Goal: Task Accomplishment & Management: Manage account settings

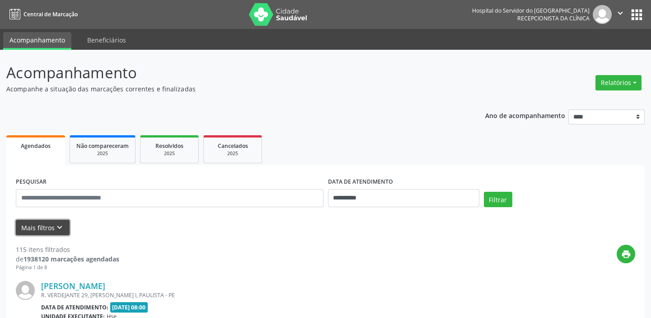
click at [39, 225] on button "Mais filtros keyboard_arrow_down" at bounding box center [43, 228] width 54 height 16
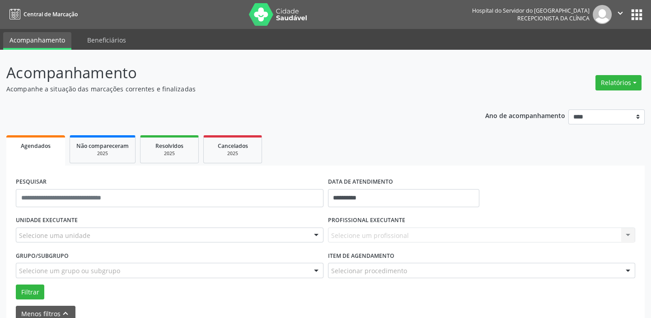
click at [348, 235] on div "Selecione um profissional Nenhum resultado encontrado para: " " Não há nenhuma …" at bounding box center [482, 234] width 308 height 15
click at [340, 227] on div "Selecione um profissional Nenhum resultado encontrado para: " " Não há nenhuma …" at bounding box center [482, 234] width 308 height 15
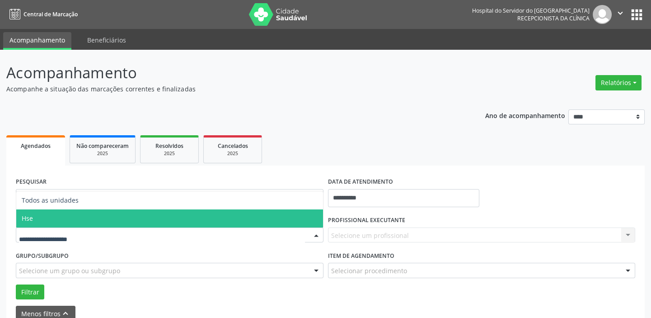
drag, startPoint x: 32, startPoint y: 215, endPoint x: 41, endPoint y: 213, distance: 8.9
click at [37, 213] on span "Hse" at bounding box center [169, 218] width 307 height 18
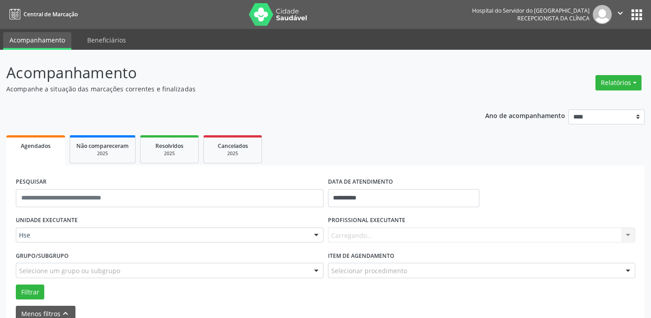
click at [339, 231] on div "Carregando... Nenhum resultado encontrado para: " " Não há nenhuma opção para s…" at bounding box center [482, 234] width 308 height 15
click at [339, 234] on div "Carregando... Nenhum resultado encontrado para: " " Não há nenhuma opção para s…" at bounding box center [482, 234] width 308 height 15
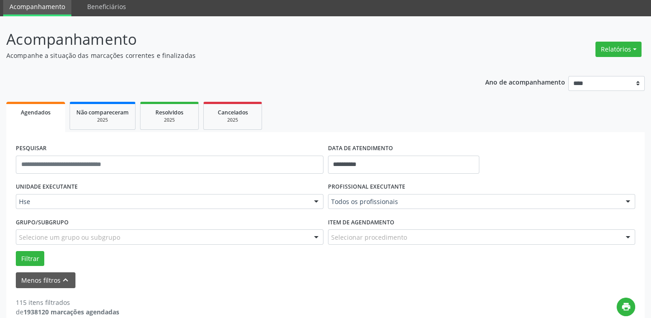
scroll to position [82, 0]
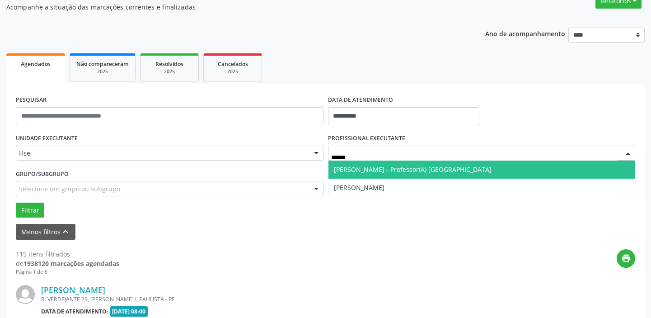
type input "*******"
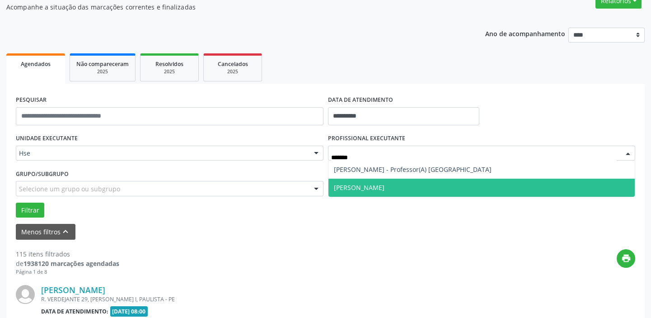
click at [366, 190] on span "[PERSON_NAME]" at bounding box center [359, 187] width 51 height 9
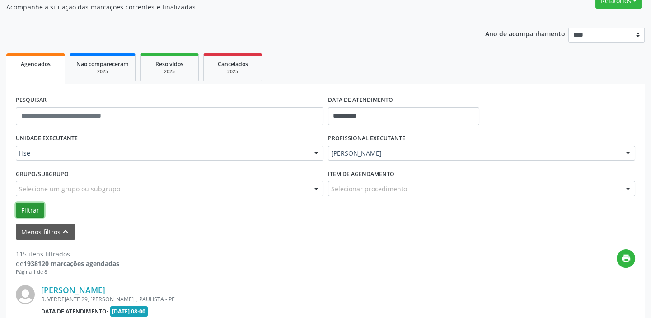
click at [28, 205] on button "Filtrar" at bounding box center [30, 209] width 28 height 15
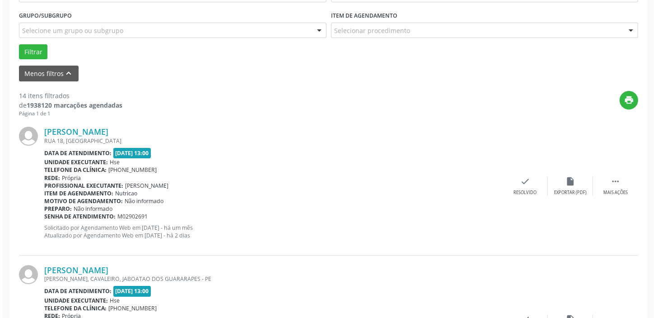
scroll to position [246, 0]
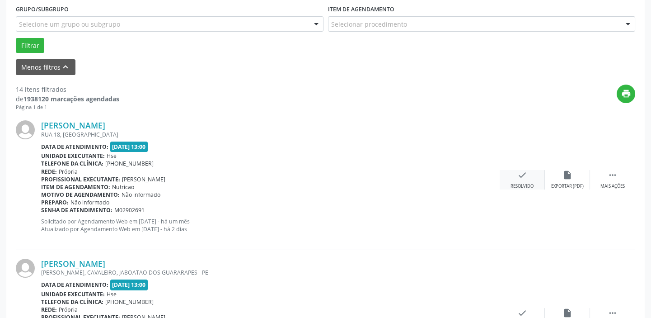
click at [519, 181] on div "check Resolvido" at bounding box center [522, 179] width 45 height 19
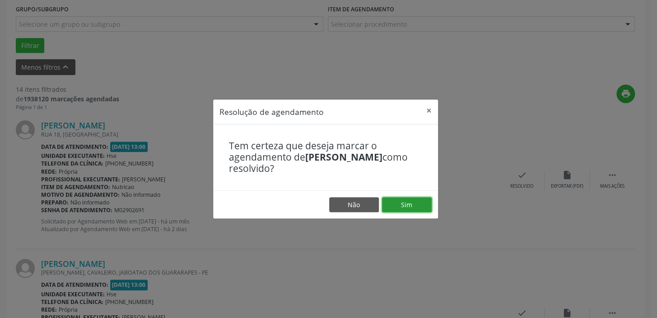
click at [407, 203] on button "Sim" at bounding box center [407, 204] width 50 height 15
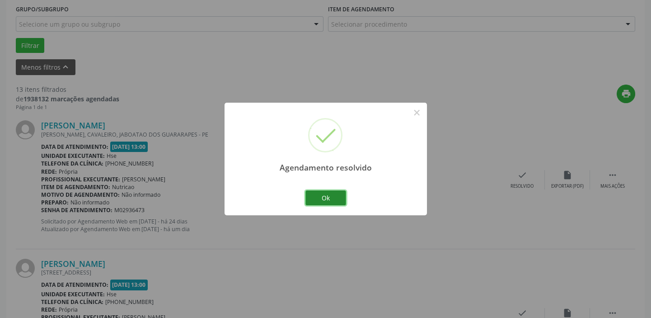
click at [326, 200] on button "Ok" at bounding box center [325, 197] width 41 height 15
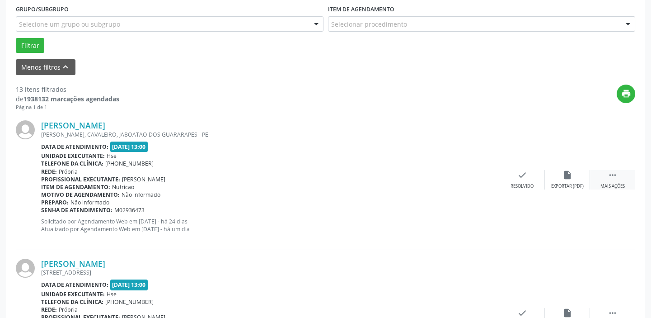
click at [615, 180] on div " Mais ações" at bounding box center [612, 179] width 45 height 19
click at [568, 177] on icon "alarm_off" at bounding box center [567, 175] width 10 height 10
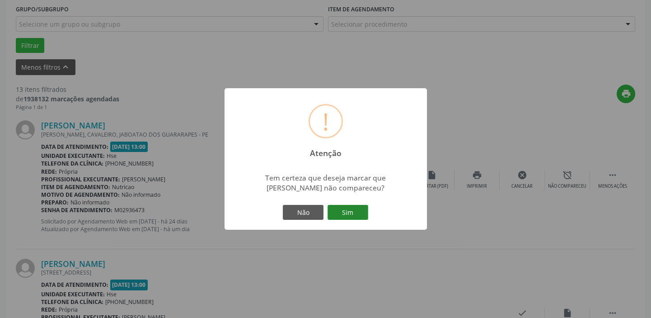
click at [355, 212] on button "Sim" at bounding box center [347, 212] width 41 height 15
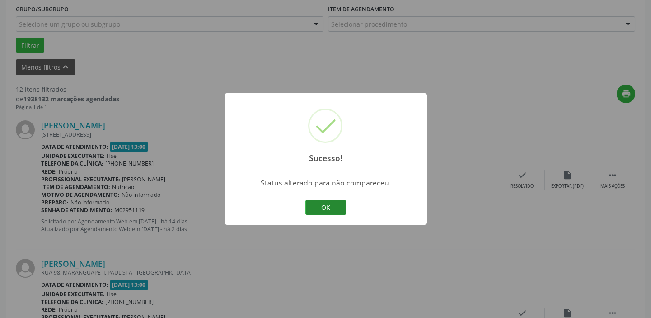
click at [325, 206] on button "OK" at bounding box center [325, 207] width 41 height 15
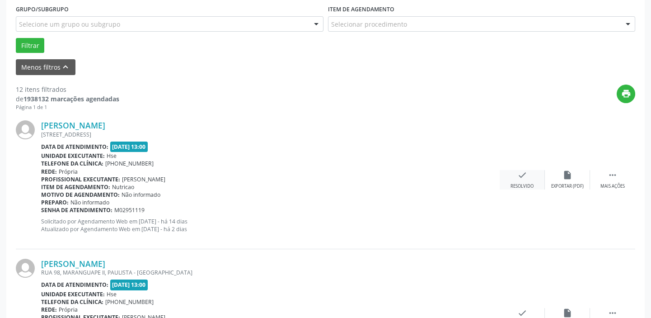
click at [525, 180] on div "check Resolvido" at bounding box center [522, 179] width 45 height 19
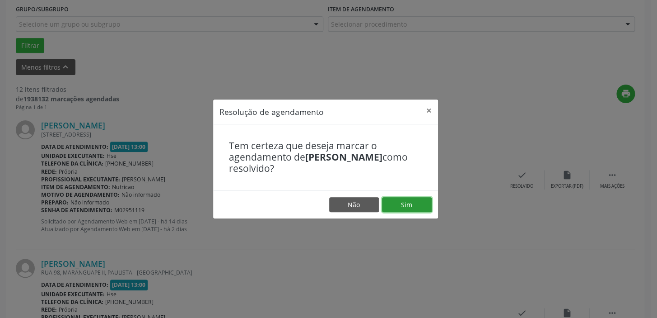
click at [412, 200] on button "Sim" at bounding box center [407, 204] width 50 height 15
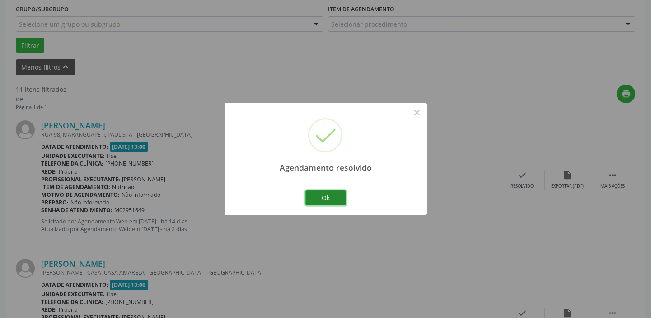
click at [321, 195] on button "Ok" at bounding box center [325, 197] width 41 height 15
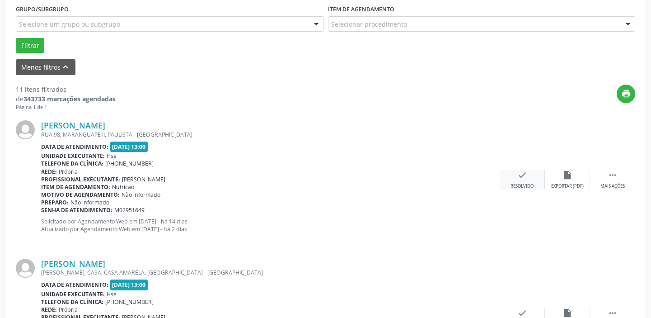
click at [524, 177] on icon "check" at bounding box center [522, 175] width 10 height 10
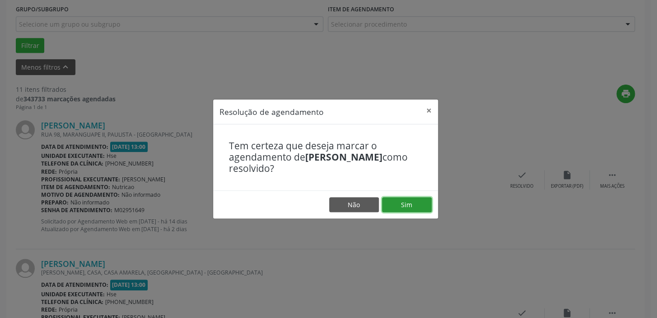
click at [416, 198] on button "Sim" at bounding box center [407, 204] width 50 height 15
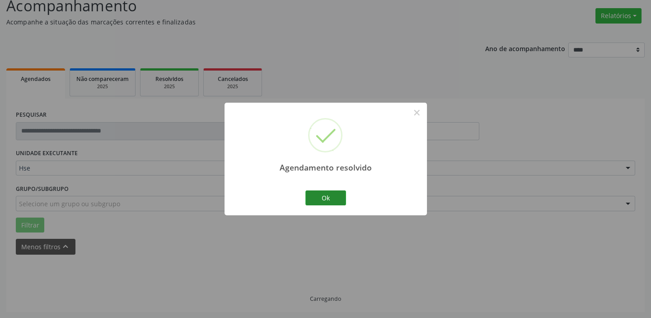
scroll to position [76, 0]
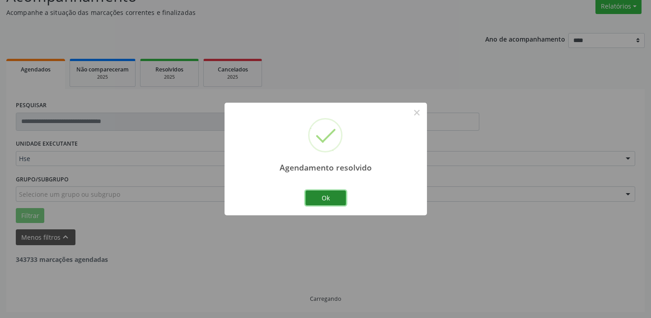
click at [318, 195] on button "Ok" at bounding box center [325, 197] width 41 height 15
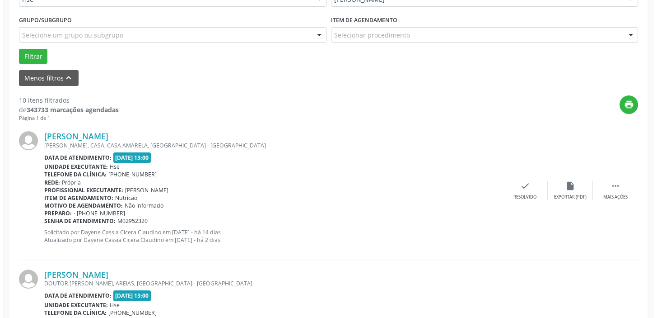
scroll to position [240, 0]
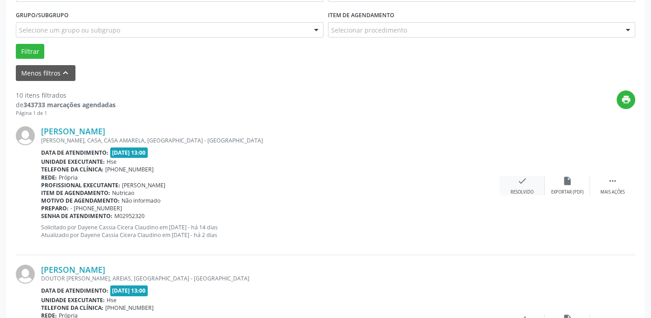
click at [524, 182] on icon "check" at bounding box center [522, 181] width 10 height 10
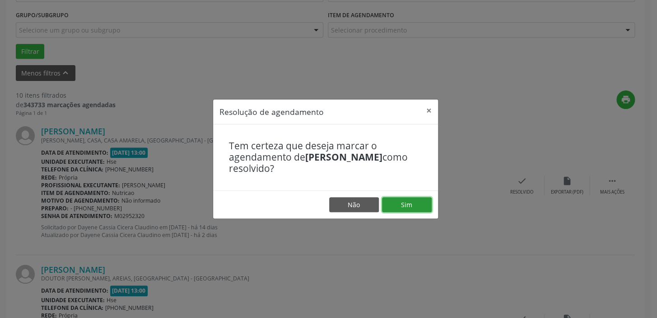
click at [409, 202] on button "Sim" at bounding box center [407, 204] width 50 height 15
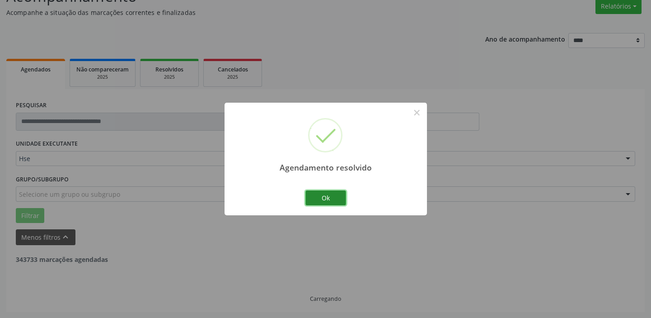
click at [322, 195] on button "Ok" at bounding box center [325, 197] width 41 height 15
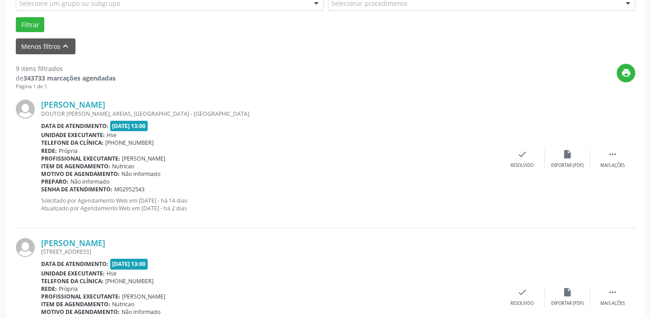
scroll to position [281, 0]
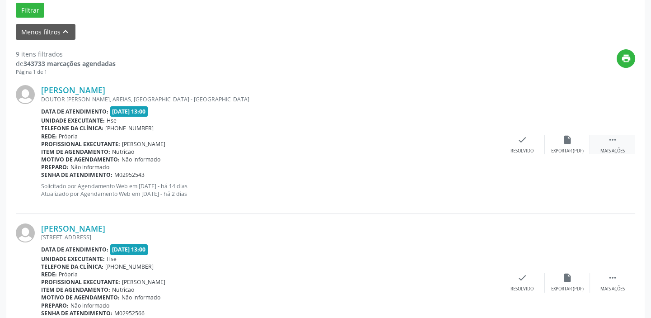
click at [618, 140] on div " Mais ações" at bounding box center [612, 144] width 45 height 19
click at [568, 145] on div "alarm_off Não compareceu" at bounding box center [567, 144] width 45 height 19
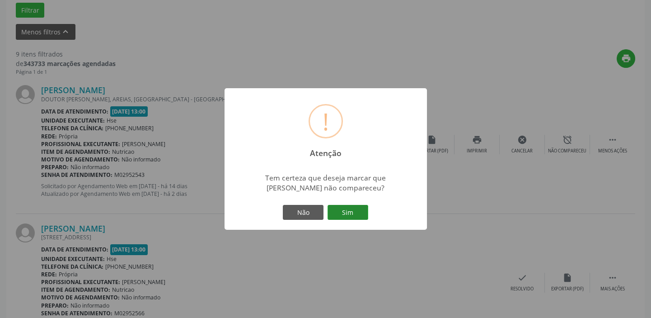
click at [350, 211] on button "Sim" at bounding box center [347, 212] width 41 height 15
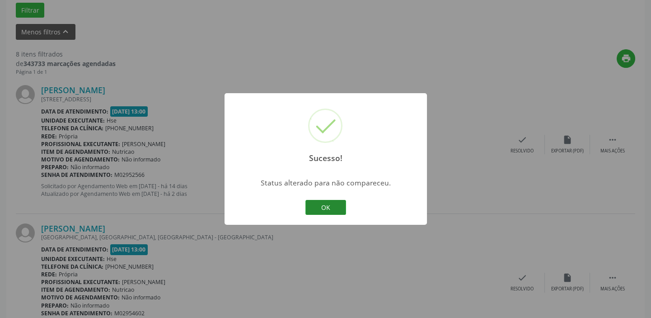
click at [336, 204] on button "OK" at bounding box center [325, 207] width 41 height 15
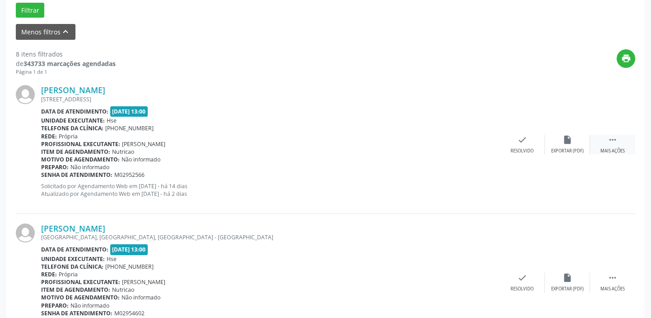
click at [625, 141] on div " Mais ações" at bounding box center [612, 144] width 45 height 19
click at [564, 139] on icon "alarm_off" at bounding box center [567, 140] width 10 height 10
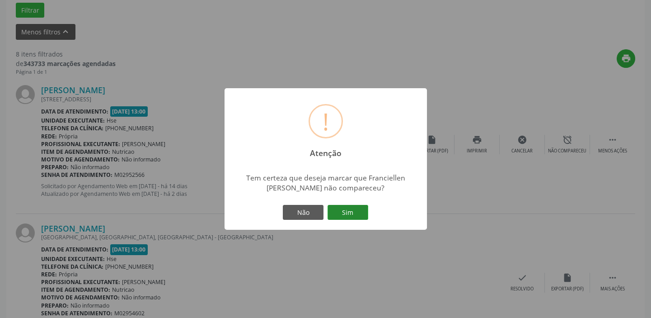
click at [348, 215] on button "Sim" at bounding box center [347, 212] width 41 height 15
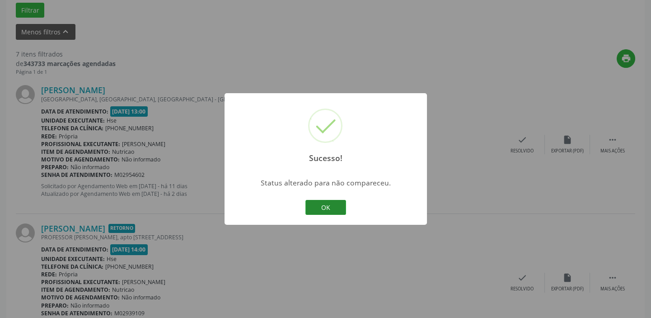
click at [336, 206] on button "OK" at bounding box center [325, 207] width 41 height 15
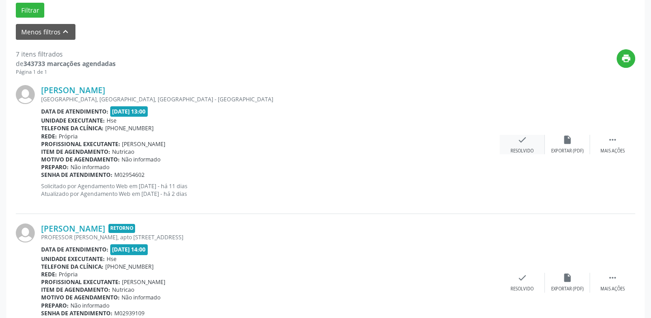
click at [525, 140] on icon "check" at bounding box center [522, 140] width 10 height 10
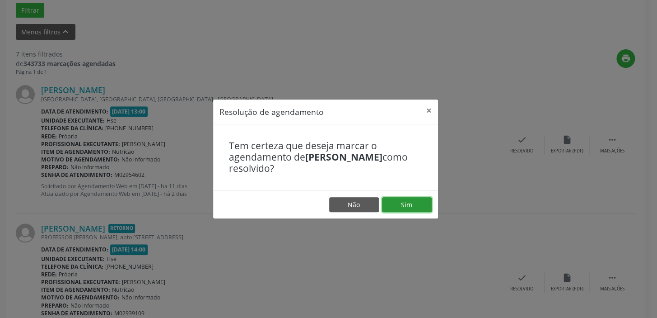
click at [406, 203] on button "Sim" at bounding box center [407, 204] width 50 height 15
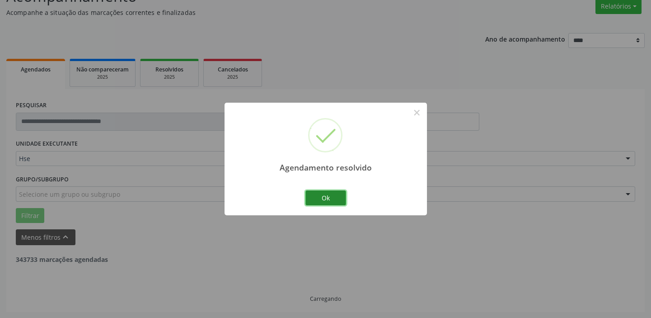
click at [316, 200] on button "Ok" at bounding box center [325, 197] width 41 height 15
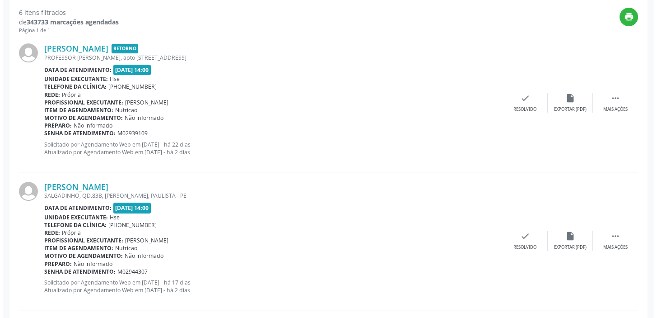
scroll to position [323, 0]
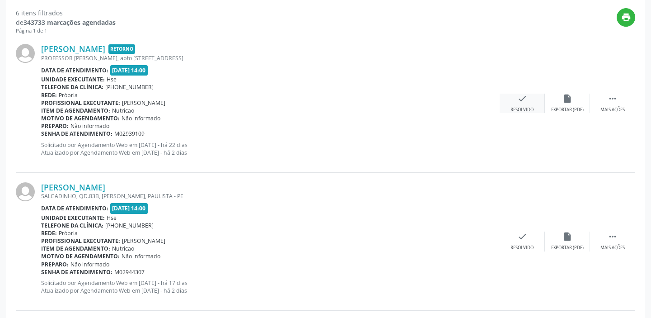
click at [525, 108] on div "Resolvido" at bounding box center [521, 110] width 23 height 6
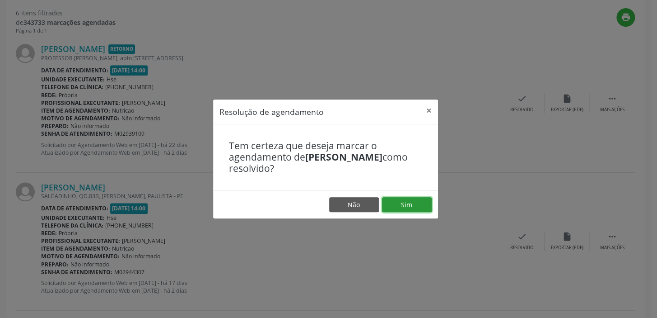
click at [401, 201] on button "Sim" at bounding box center [407, 204] width 50 height 15
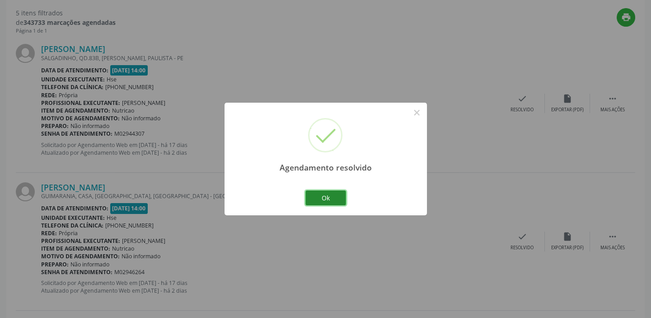
click at [324, 195] on button "Ok" at bounding box center [325, 197] width 41 height 15
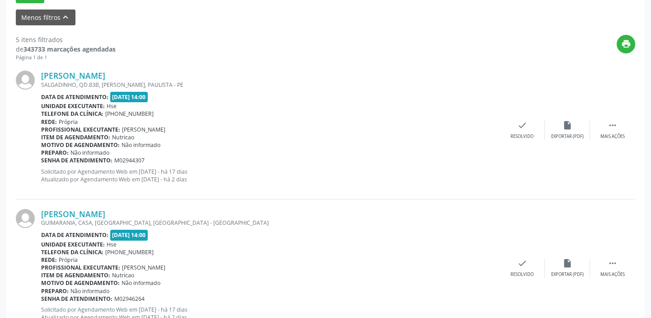
scroll to position [281, 0]
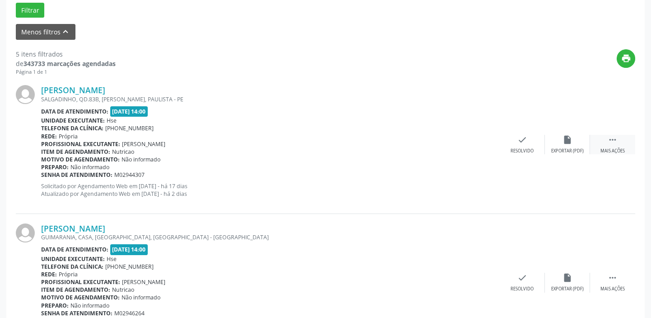
click at [620, 148] on div "Mais ações" at bounding box center [612, 151] width 24 height 6
click at [571, 142] on icon "alarm_off" at bounding box center [567, 140] width 10 height 10
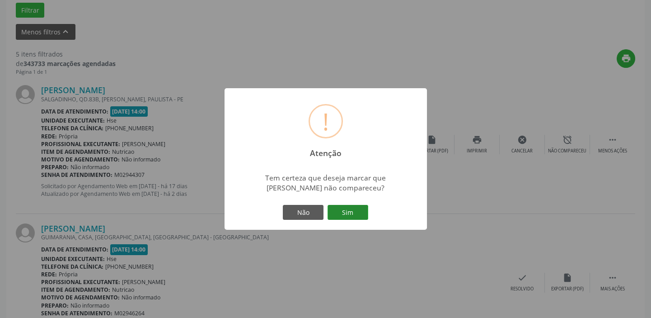
click at [348, 210] on button "Sim" at bounding box center [347, 212] width 41 height 15
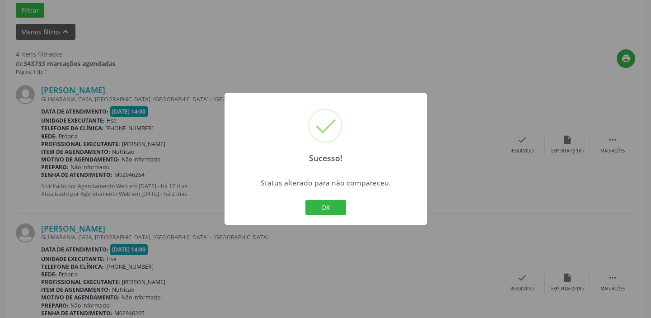
drag, startPoint x: 324, startPoint y: 208, endPoint x: 233, endPoint y: 185, distance: 94.7
click at [324, 208] on button "OK" at bounding box center [325, 207] width 41 height 15
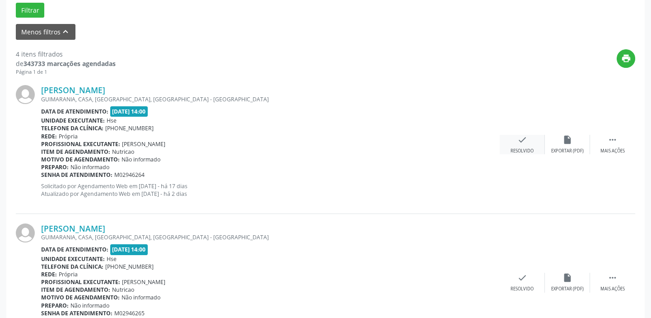
click at [519, 140] on icon "check" at bounding box center [522, 140] width 10 height 10
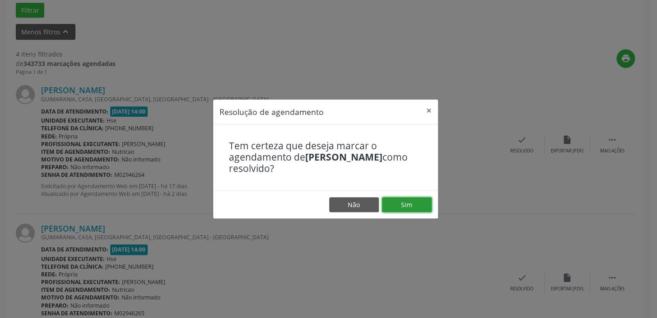
click at [400, 202] on button "Sim" at bounding box center [407, 204] width 50 height 15
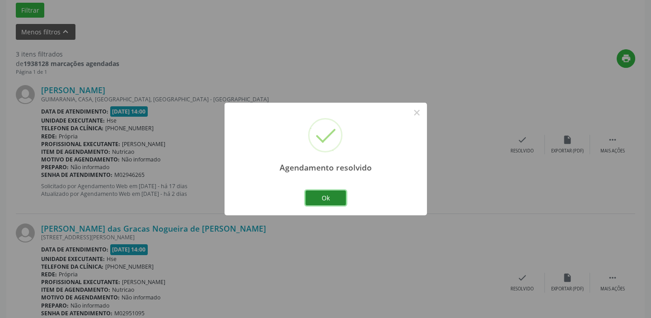
click at [330, 196] on button "Ok" at bounding box center [325, 197] width 41 height 15
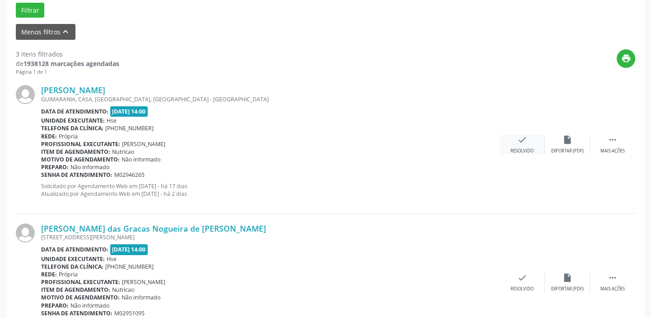
click at [527, 140] on icon "check" at bounding box center [522, 140] width 10 height 10
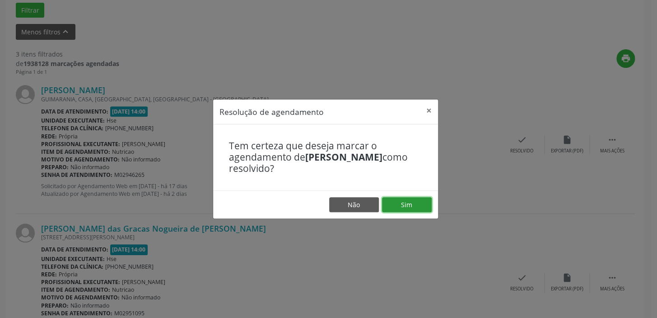
click at [406, 203] on button "Sim" at bounding box center [407, 204] width 50 height 15
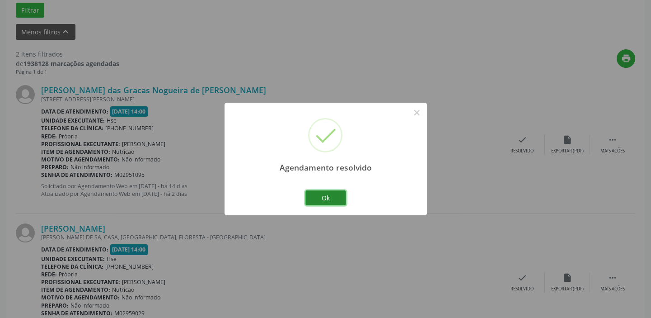
click at [327, 196] on button "Ok" at bounding box center [325, 197] width 41 height 15
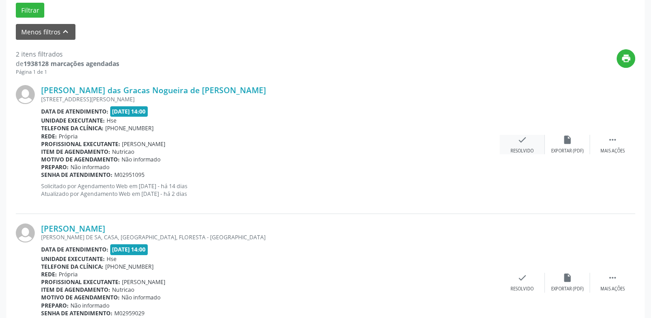
click at [525, 146] on div "check Resolvido" at bounding box center [522, 144] width 45 height 19
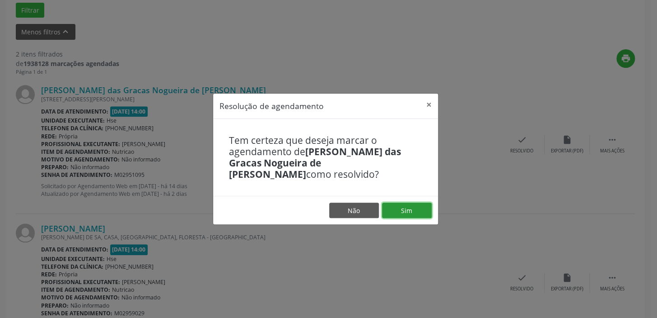
click at [410, 212] on button "Sim" at bounding box center [407, 209] width 50 height 15
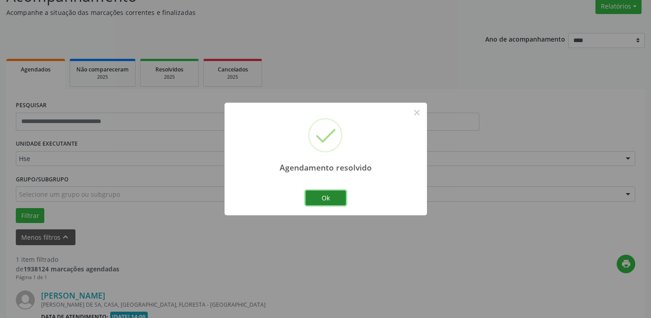
scroll to position [192, 0]
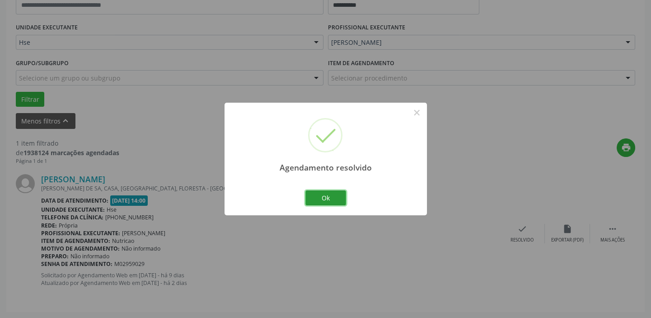
drag, startPoint x: 323, startPoint y: 197, endPoint x: 299, endPoint y: 198, distance: 24.4
click at [323, 197] on button "Ok" at bounding box center [325, 197] width 41 height 15
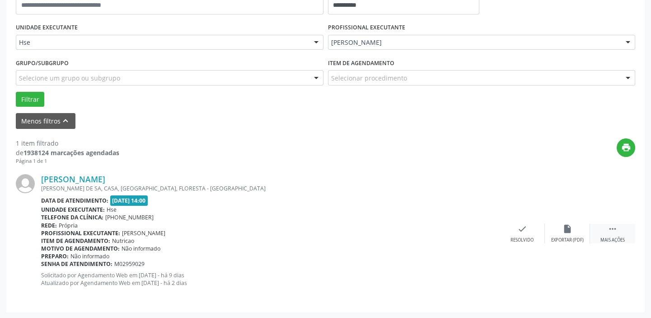
click at [610, 229] on icon "" at bounding box center [613, 229] width 10 height 10
click at [571, 229] on icon "alarm_off" at bounding box center [567, 229] width 10 height 10
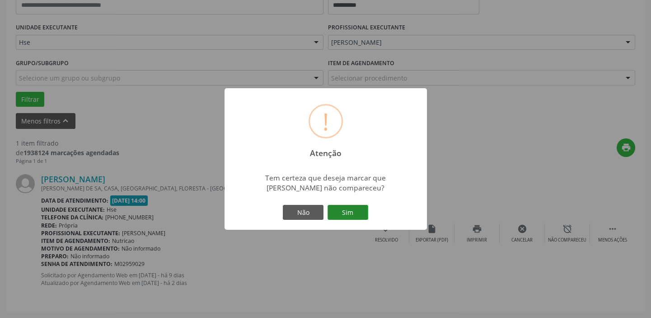
click at [347, 211] on button "Sim" at bounding box center [347, 212] width 41 height 15
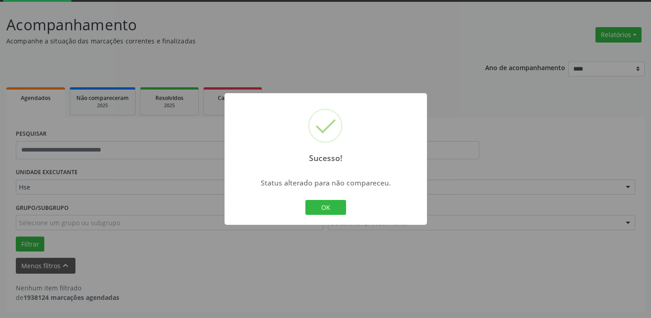
scroll to position [47, 0]
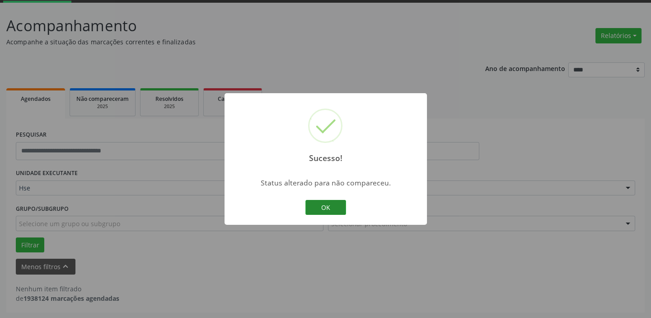
click at [327, 206] on button "OK" at bounding box center [325, 207] width 41 height 15
